Goal: Task Accomplishment & Management: Use online tool/utility

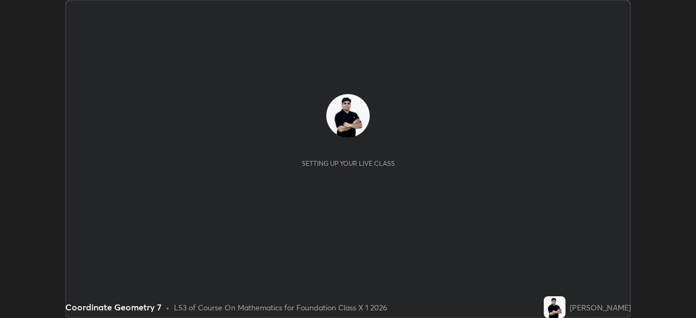
scroll to position [318, 696]
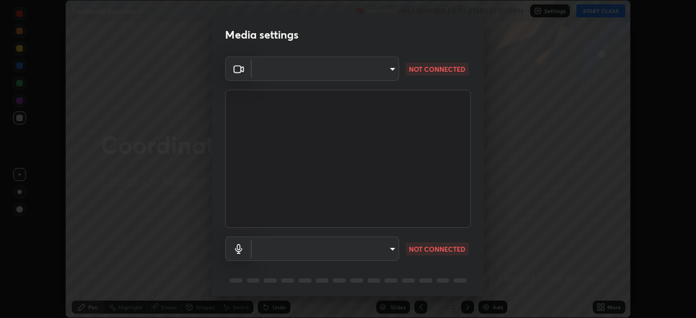
type input "e15fe1ebf70cde3bfcbeee335f8652014c7a9185cc29a01d69aea44f35fb34b8"
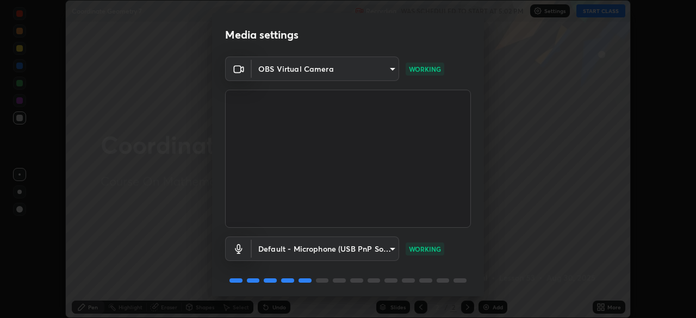
click at [374, 250] on body "Erase all Coordinate Geometry 7 Recording WAS SCHEDULED TO START AT 5:02 PM Set…" at bounding box center [348, 159] width 696 height 318
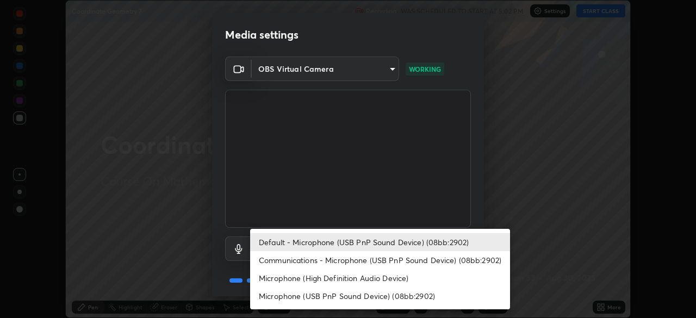
click at [366, 261] on li "Communications - Microphone (USB PnP Sound Device) (08bb:2902)" at bounding box center [380, 260] width 260 height 18
type input "communications"
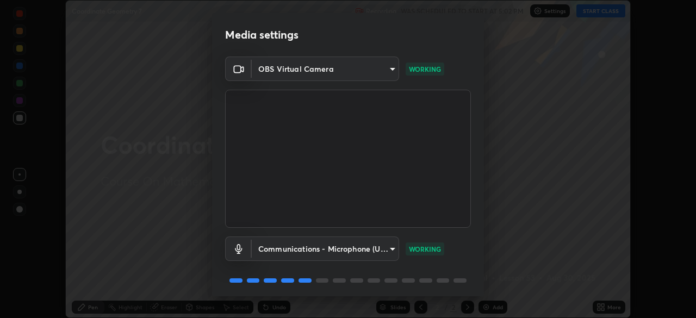
scroll to position [39, 0]
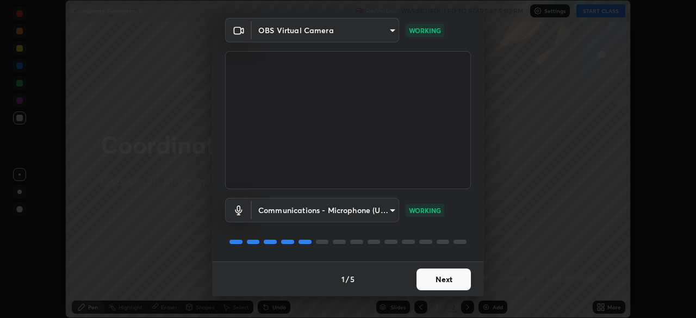
click at [435, 279] on button "Next" at bounding box center [444, 280] width 54 height 22
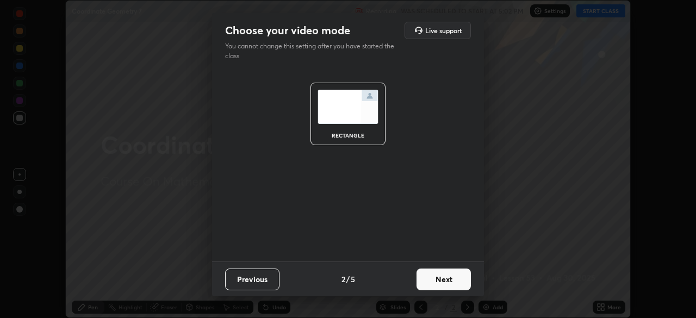
click at [435, 279] on button "Next" at bounding box center [444, 280] width 54 height 22
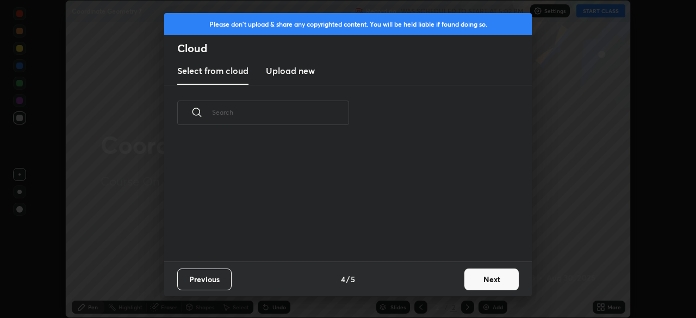
click at [485, 281] on button "Next" at bounding box center [491, 280] width 54 height 22
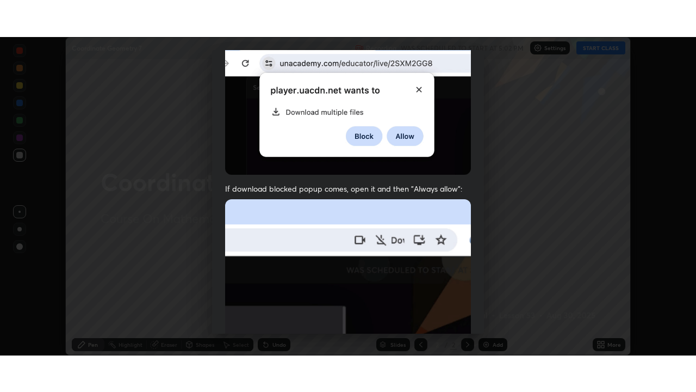
scroll to position [261, 0]
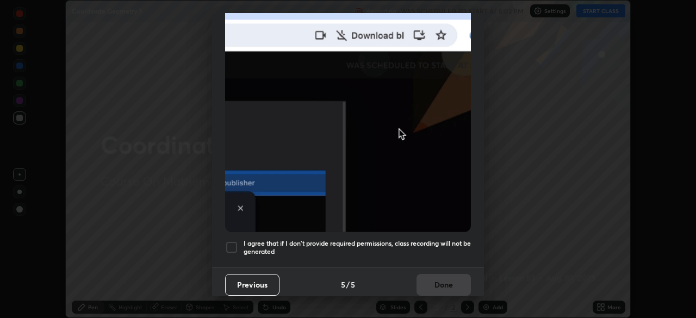
click at [233, 241] on div at bounding box center [231, 247] width 13 height 13
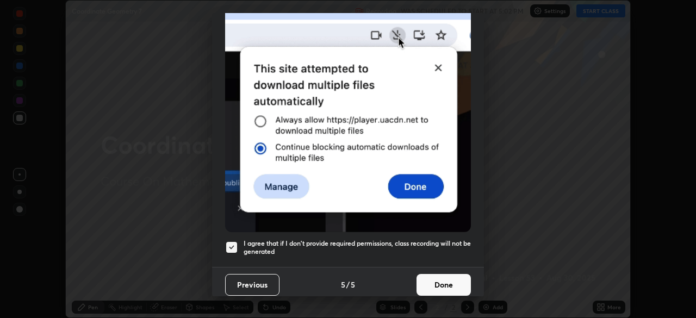
click at [440, 281] on button "Done" at bounding box center [444, 285] width 54 height 22
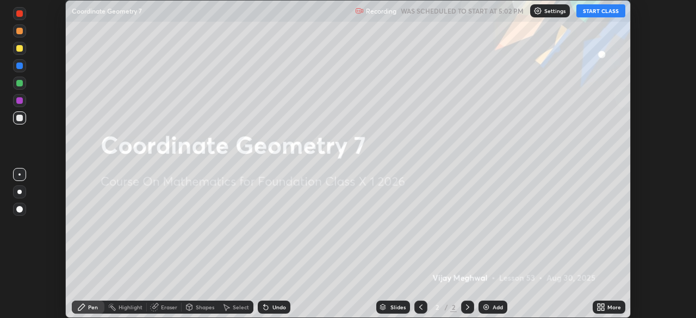
click at [603, 13] on button "START CLASS" at bounding box center [601, 10] width 49 height 13
click at [602, 301] on div "More" at bounding box center [609, 307] width 33 height 13
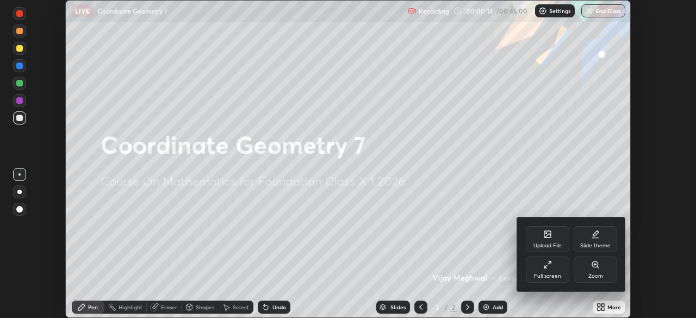
click at [550, 269] on div "Full screen" at bounding box center [548, 270] width 44 height 26
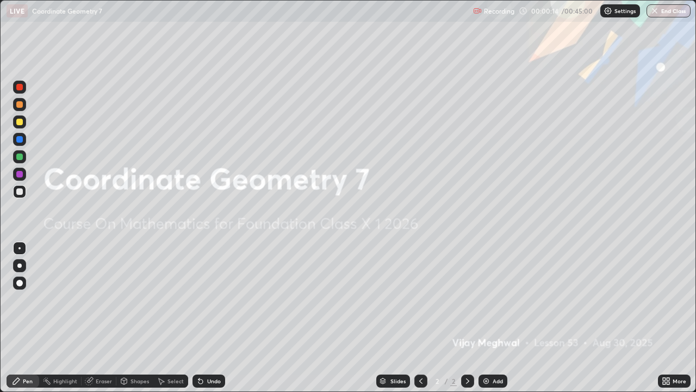
scroll to position [392, 696]
click at [495, 318] on div "Add" at bounding box center [493, 380] width 29 height 13
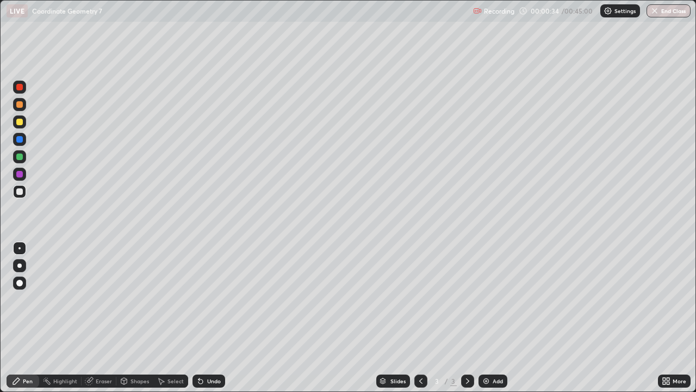
click at [20, 125] on div at bounding box center [19, 122] width 7 height 7
click at [23, 158] on div at bounding box center [19, 156] width 13 height 13
click at [18, 197] on div at bounding box center [19, 191] width 13 height 13
click at [23, 120] on div at bounding box center [19, 121] width 13 height 13
click at [495, 318] on div "Add" at bounding box center [498, 380] width 10 height 5
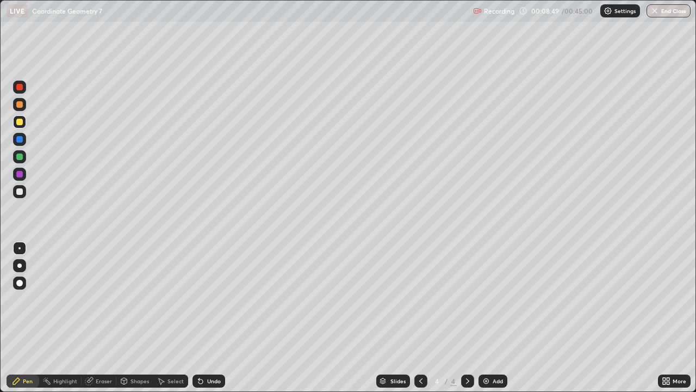
click at [18, 122] on div at bounding box center [19, 122] width 7 height 7
click at [20, 105] on div at bounding box center [19, 104] width 7 height 7
click at [17, 125] on div at bounding box center [19, 121] width 13 height 13
click at [201, 318] on icon at bounding box center [200, 380] width 9 height 9
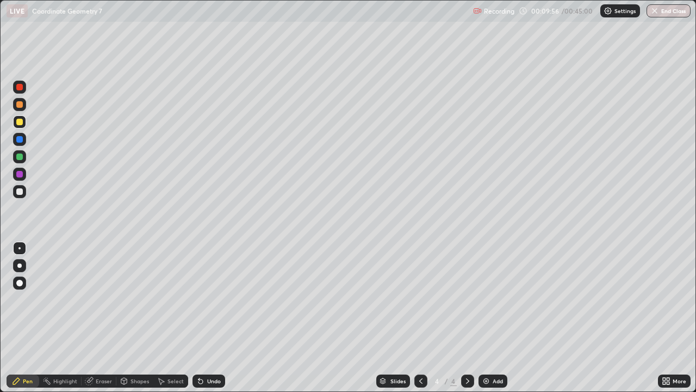
click at [210, 318] on div "Undo" at bounding box center [209, 380] width 33 height 13
click at [490, 318] on div "Add" at bounding box center [493, 380] width 29 height 13
click at [22, 194] on div at bounding box center [19, 191] width 13 height 13
click at [18, 121] on div at bounding box center [19, 122] width 7 height 7
click at [18, 157] on div at bounding box center [19, 156] width 7 height 7
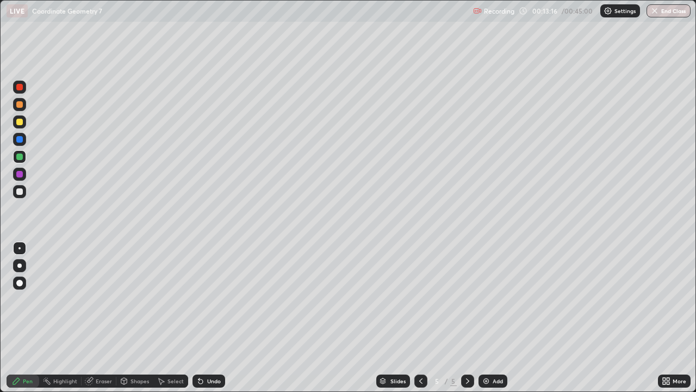
click at [213, 318] on div "Undo" at bounding box center [214, 380] width 14 height 5
click at [212, 318] on div "Undo" at bounding box center [214, 380] width 14 height 5
click at [214, 318] on div "Undo" at bounding box center [214, 380] width 14 height 5
click at [210, 318] on div "Undo" at bounding box center [214, 380] width 14 height 5
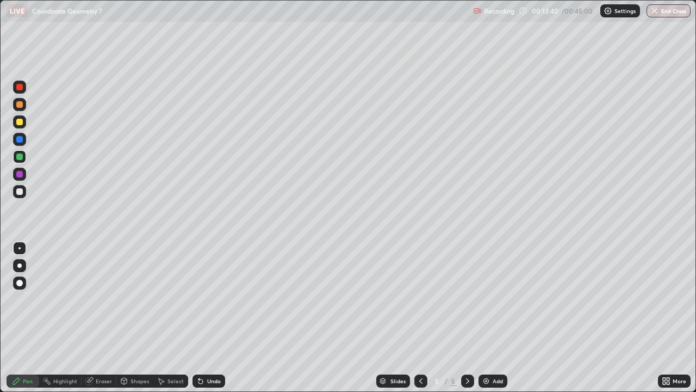
click at [209, 318] on div "Undo" at bounding box center [214, 380] width 14 height 5
click at [20, 196] on div at bounding box center [19, 191] width 13 height 13
click at [493, 318] on div "Add" at bounding box center [498, 380] width 10 height 5
click at [420, 318] on icon at bounding box center [421, 380] width 9 height 9
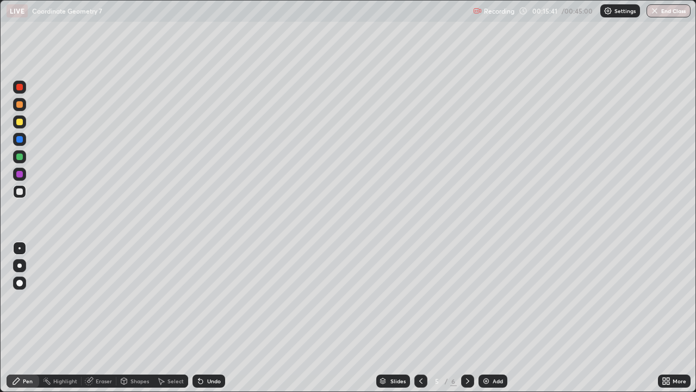
click at [467, 318] on icon at bounding box center [467, 380] width 3 height 5
click at [419, 318] on icon at bounding box center [421, 380] width 9 height 9
click at [467, 318] on icon at bounding box center [467, 380] width 9 height 9
click at [19, 124] on div at bounding box center [19, 122] width 7 height 7
click at [20, 192] on div at bounding box center [19, 191] width 7 height 7
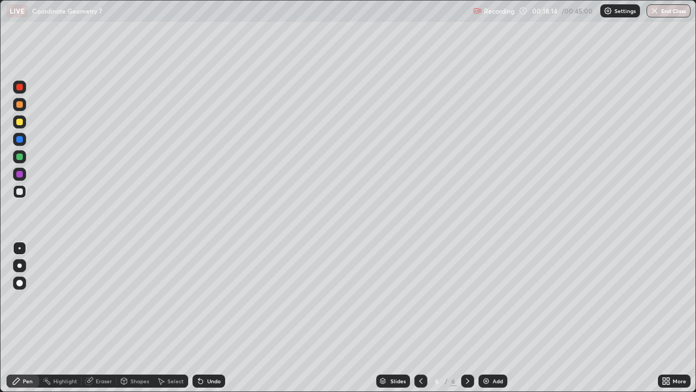
click at [101, 318] on div "Eraser" at bounding box center [104, 380] width 16 height 5
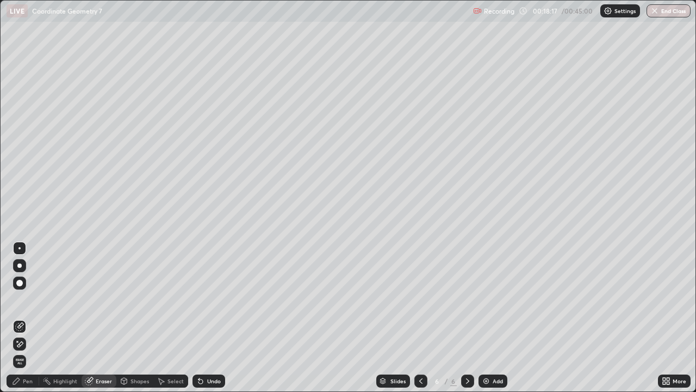
click at [28, 318] on div "Pen" at bounding box center [28, 380] width 10 height 5
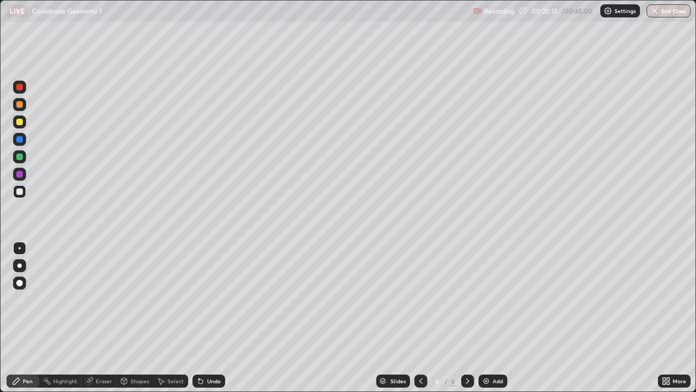
click at [420, 318] on icon at bounding box center [420, 380] width 3 height 5
click at [467, 318] on icon at bounding box center [467, 380] width 9 height 9
click at [490, 318] on img at bounding box center [486, 380] width 9 height 9
click at [423, 318] on div at bounding box center [420, 380] width 13 height 13
click at [490, 318] on div "Add" at bounding box center [493, 380] width 29 height 13
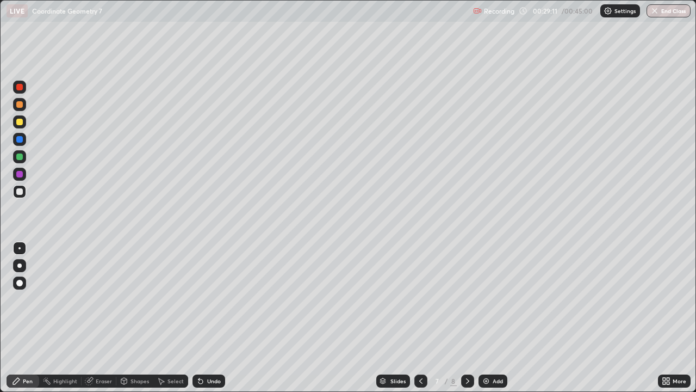
click at [17, 123] on div at bounding box center [19, 122] width 7 height 7
click at [466, 318] on icon at bounding box center [467, 380] width 9 height 9
click at [493, 318] on div "Add" at bounding box center [498, 380] width 10 height 5
click at [17, 106] on div at bounding box center [19, 104] width 7 height 7
click at [19, 191] on div at bounding box center [19, 191] width 7 height 7
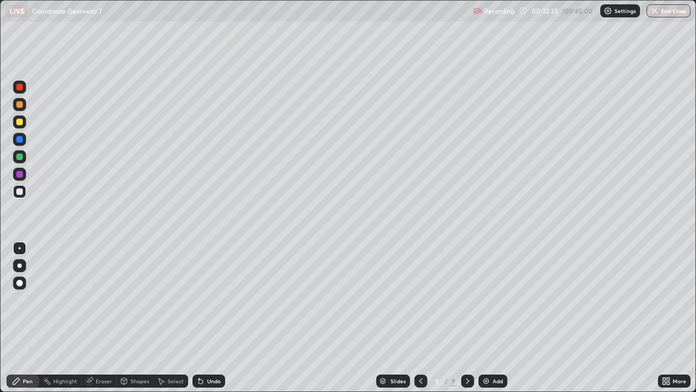
click at [17, 127] on div at bounding box center [19, 121] width 13 height 13
click at [16, 144] on div at bounding box center [19, 139] width 13 height 13
click at [20, 157] on div at bounding box center [19, 156] width 7 height 7
click at [175, 318] on div "Select" at bounding box center [176, 380] width 16 height 5
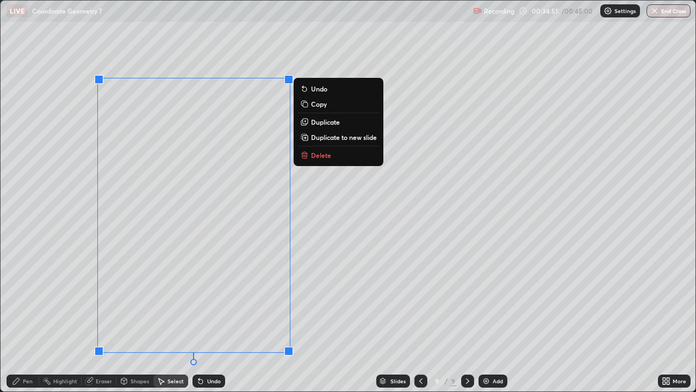
click at [320, 153] on p "Delete" at bounding box center [321, 155] width 20 height 9
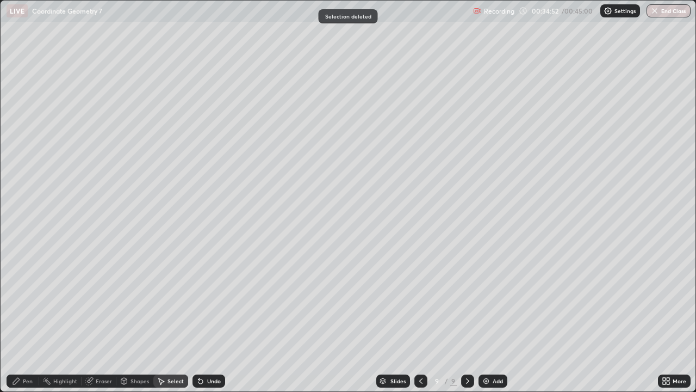
click at [24, 318] on div "Pen" at bounding box center [28, 380] width 10 height 5
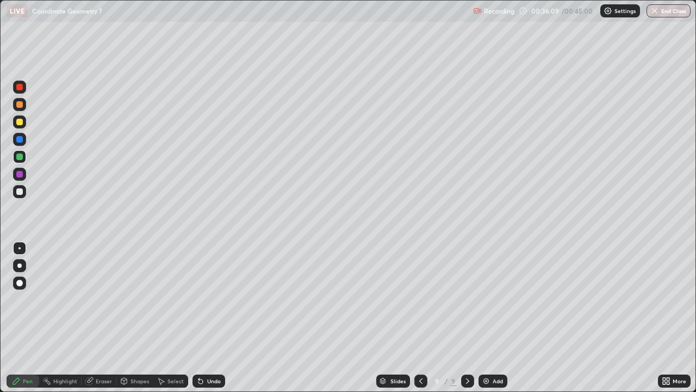
click at [491, 318] on div "Add" at bounding box center [493, 380] width 29 height 13
click at [18, 107] on div at bounding box center [19, 104] width 7 height 7
click at [19, 124] on div at bounding box center [19, 122] width 7 height 7
click at [19, 161] on div at bounding box center [19, 156] width 13 height 13
click at [668, 17] on button "End Class" at bounding box center [669, 10] width 43 height 13
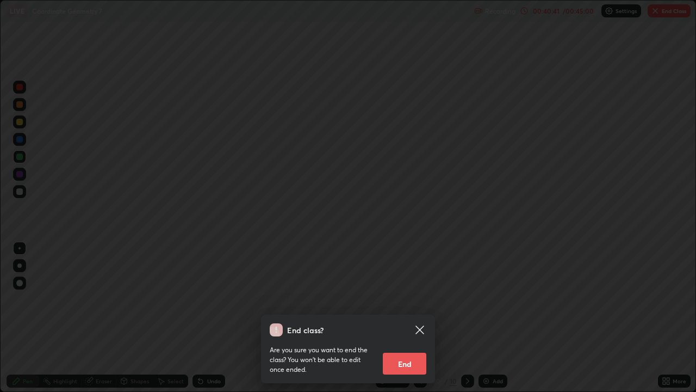
click at [417, 318] on icon at bounding box center [419, 329] width 13 height 13
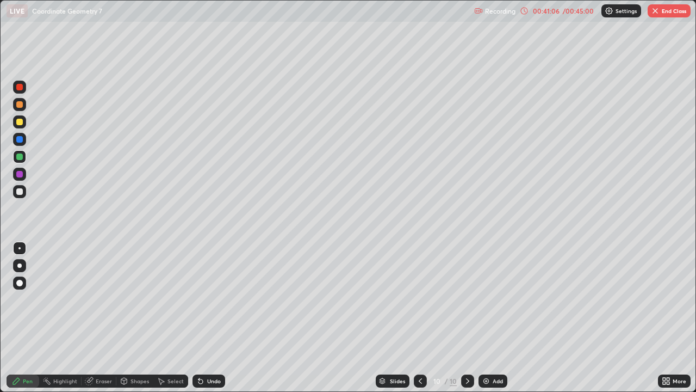
click at [668, 13] on button "End Class" at bounding box center [669, 10] width 43 height 13
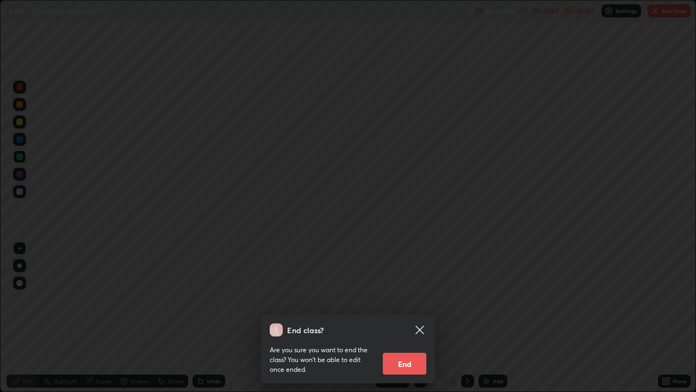
click at [409, 318] on button "End" at bounding box center [405, 363] width 44 height 22
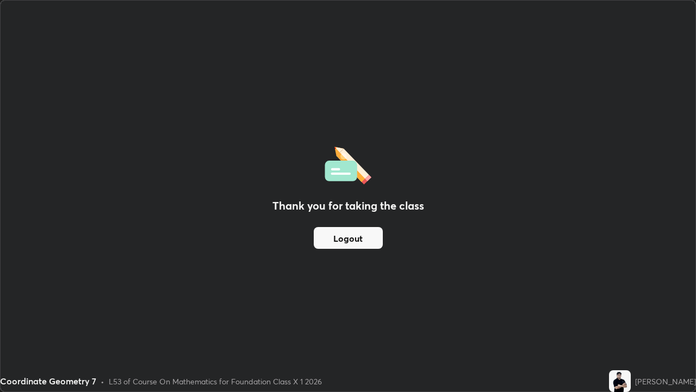
click at [354, 238] on button "Logout" at bounding box center [348, 238] width 69 height 22
click at [355, 234] on button "Logout" at bounding box center [348, 238] width 69 height 22
